Goal: Transaction & Acquisition: Register for event/course

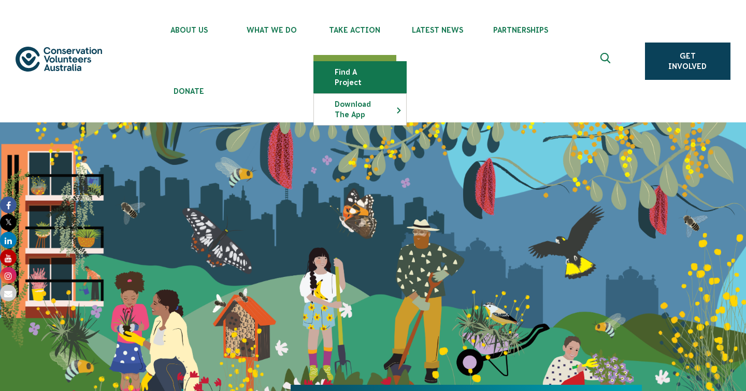
click at [373, 71] on link "Find a project" at bounding box center [360, 77] width 92 height 31
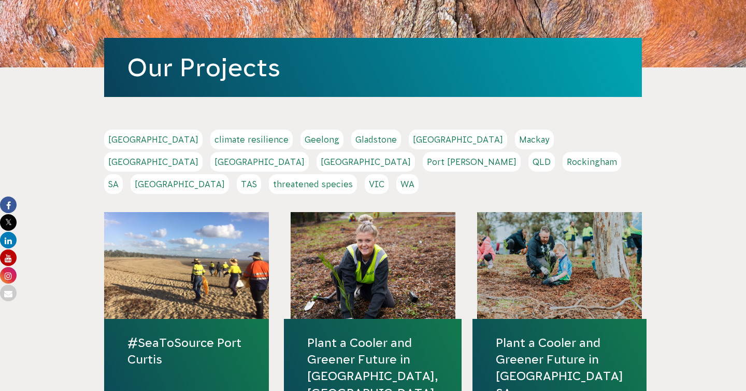
scroll to position [221, 0]
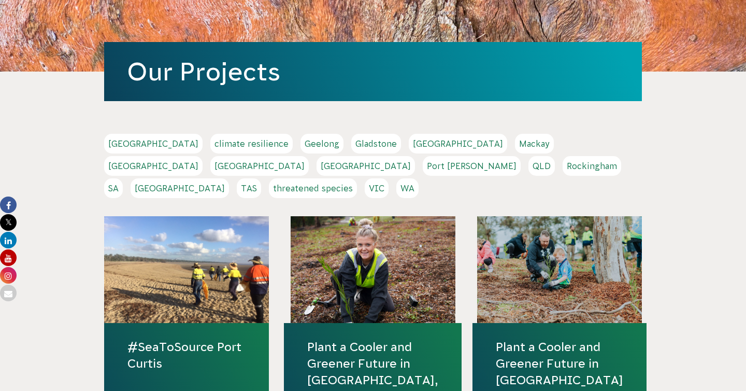
click at [389, 178] on link "VIC" at bounding box center [377, 188] width 24 height 20
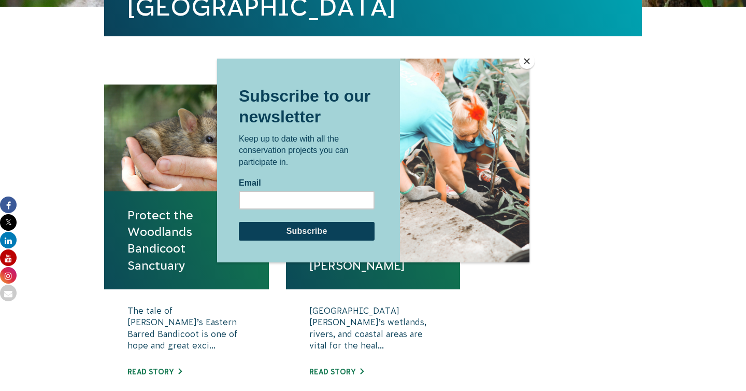
scroll to position [413, 0]
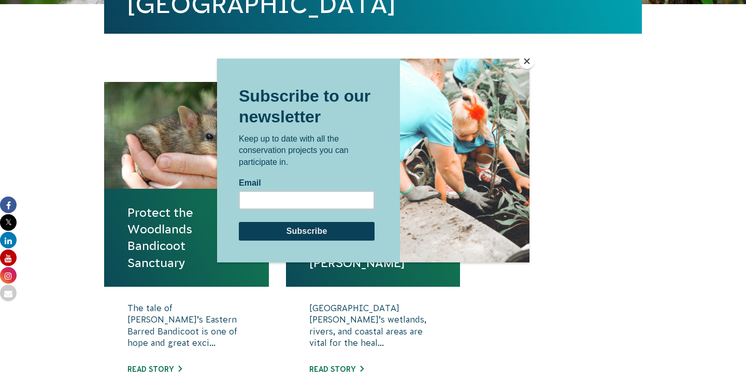
click at [529, 63] on button "Close" at bounding box center [527, 61] width 16 height 16
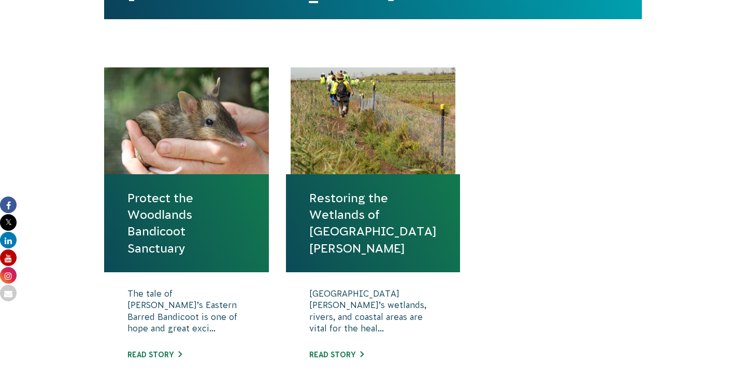
scroll to position [426, 0]
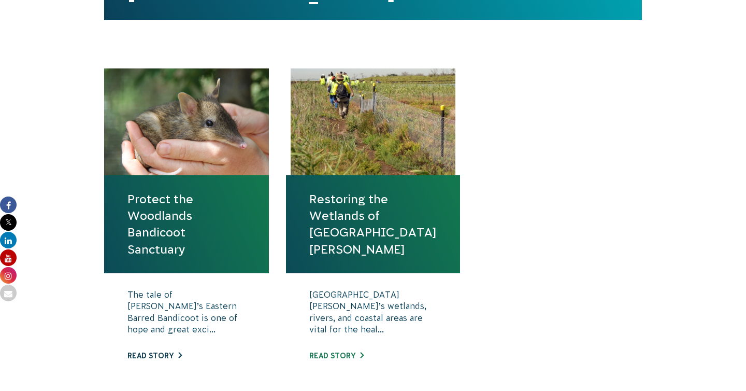
click at [151, 352] on link "Read story" at bounding box center [155, 355] width 54 height 8
